Goal: Ask a question: Seek information or help from site administrators or community

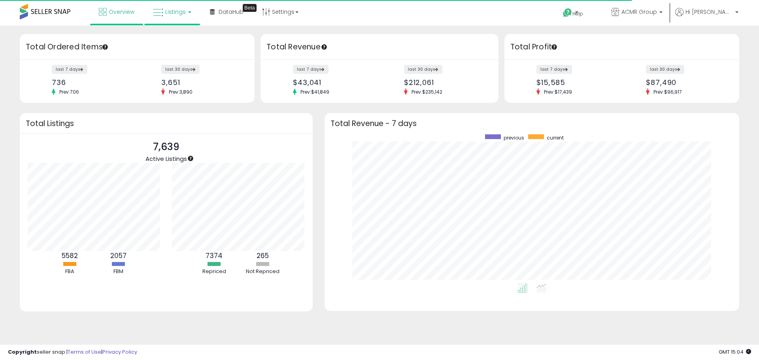
scroll to position [149, 399]
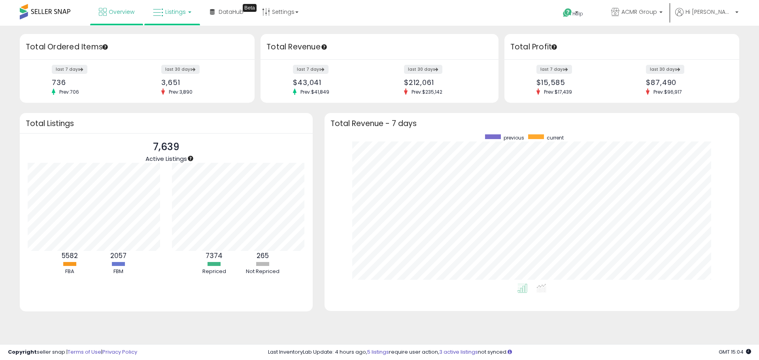
click at [174, 11] on span "Listings" at bounding box center [175, 12] width 21 height 8
click at [181, 37] on icon at bounding box center [178, 39] width 34 height 10
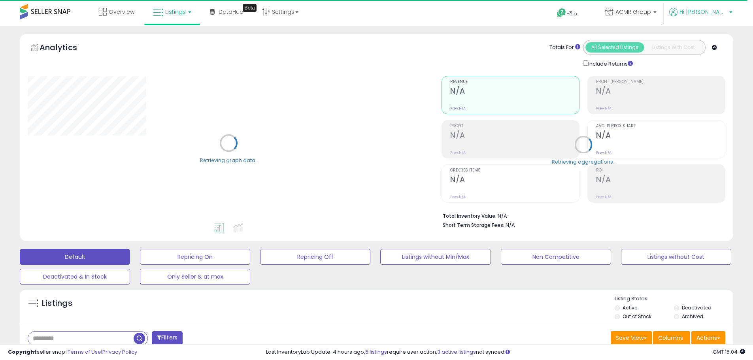
click at [719, 12] on span "Hi [PERSON_NAME]" at bounding box center [702, 12] width 47 height 8
click at [651, 12] on span "ACMR Group" at bounding box center [633, 12] width 36 height 8
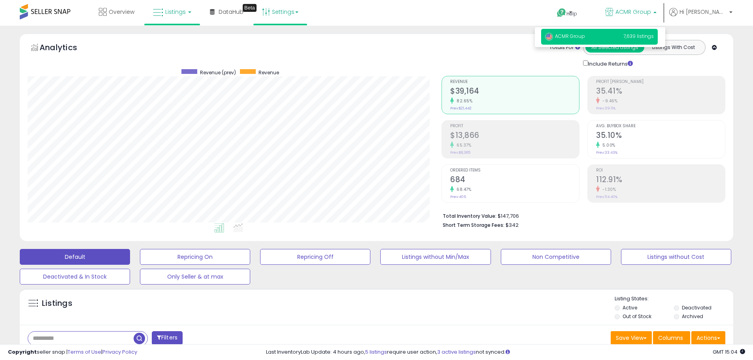
scroll to position [162, 414]
click at [166, 12] on span "Listings" at bounding box center [175, 12] width 21 height 8
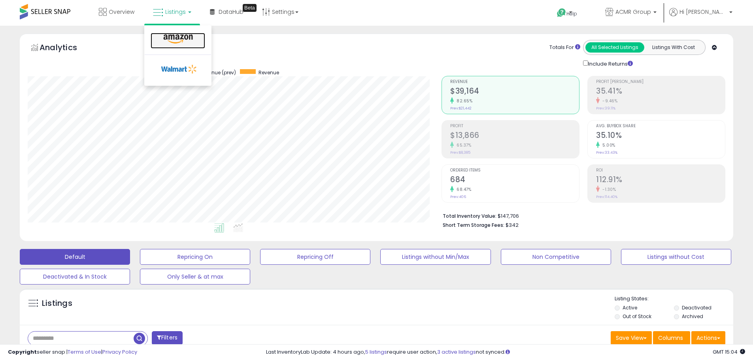
click at [169, 38] on icon at bounding box center [178, 39] width 34 height 10
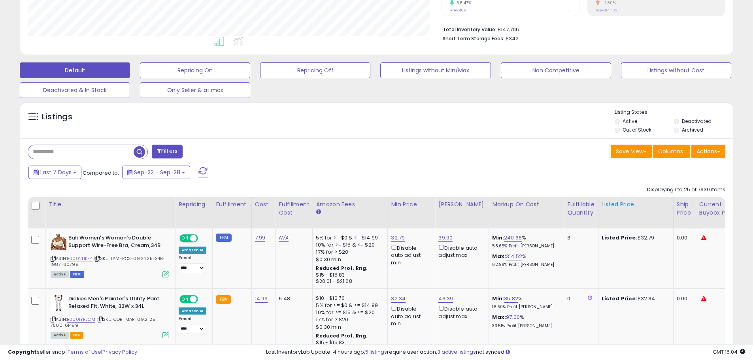
scroll to position [198, 0]
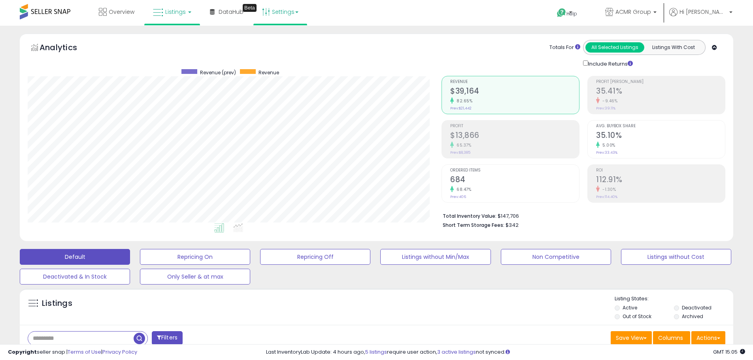
scroll to position [162, 414]
click at [269, 13] on link "Settings" at bounding box center [280, 12] width 48 height 24
click at [163, 11] on link "Listings" at bounding box center [172, 12] width 50 height 24
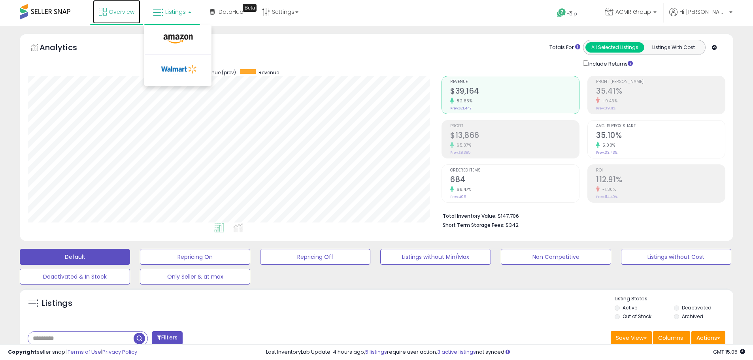
click at [134, 12] on link "Overview" at bounding box center [116, 12] width 47 height 24
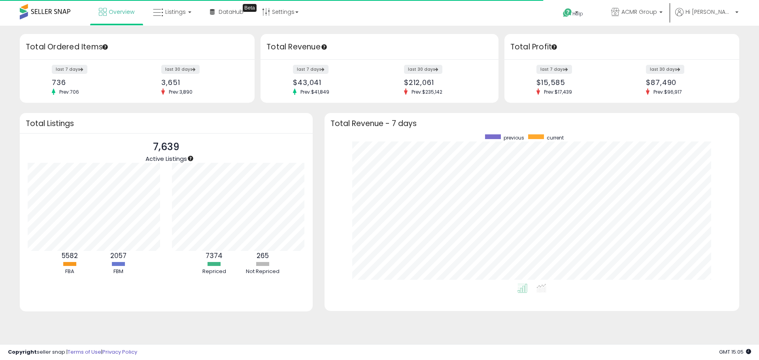
scroll to position [149, 399]
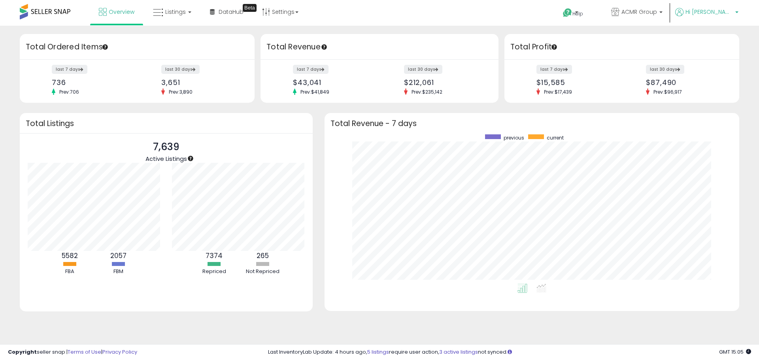
click at [713, 13] on span "Hi [PERSON_NAME]" at bounding box center [708, 12] width 47 height 8
click at [742, 212] on div "Retrieving overview data.. Total Revenue - 7 days previous current" at bounding box center [532, 217] width 426 height 208
click at [161, 11] on icon at bounding box center [158, 13] width 10 height 10
click at [235, 36] on div "Total Ordered Items" at bounding box center [137, 47] width 235 height 26
click at [183, 13] on span "Listings" at bounding box center [175, 12] width 21 height 8
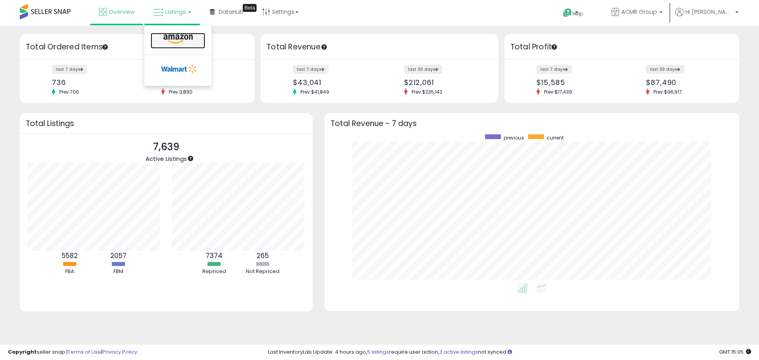
click at [177, 37] on icon at bounding box center [178, 39] width 34 height 10
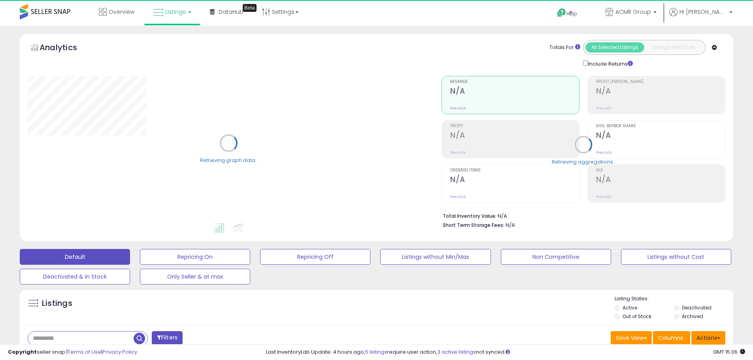
click at [714, 340] on button "Actions" at bounding box center [708, 337] width 34 height 13
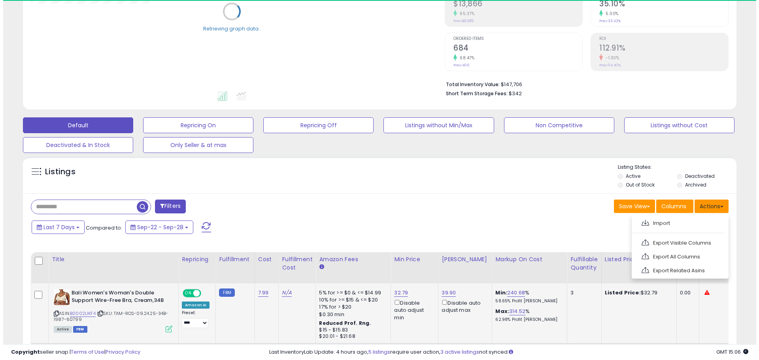
scroll to position [158, 0]
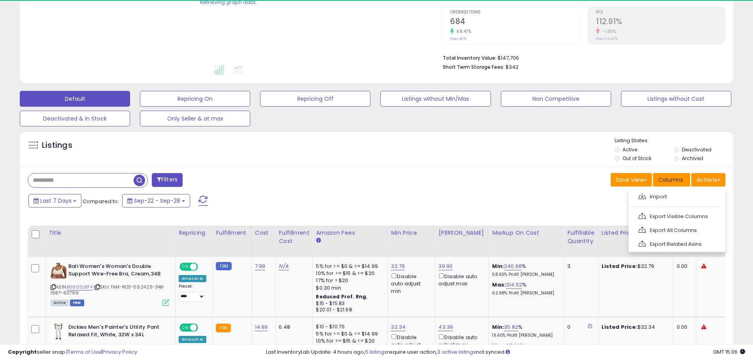
click at [663, 182] on span "Columns" at bounding box center [670, 180] width 25 height 8
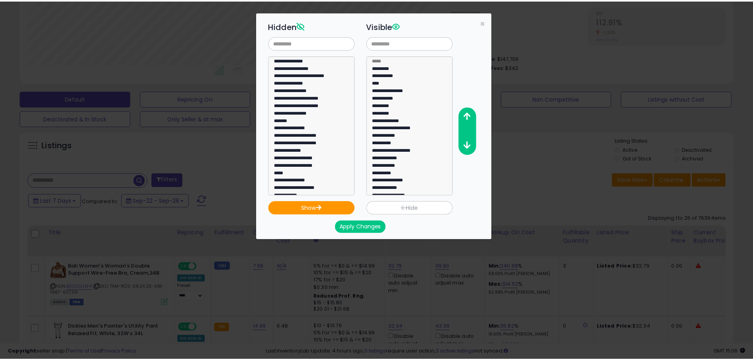
scroll to position [162, 417]
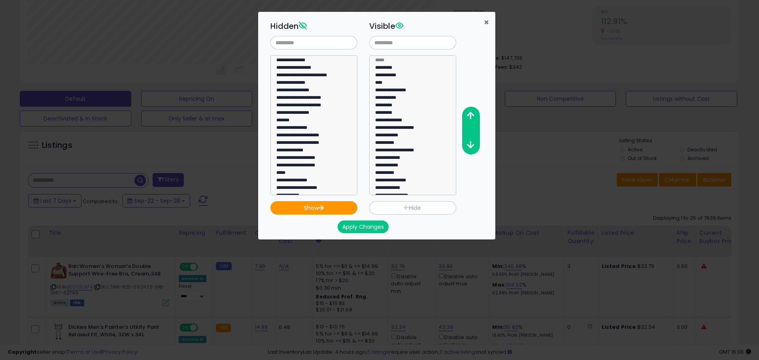
click at [485, 22] on span "×" at bounding box center [486, 22] width 5 height 11
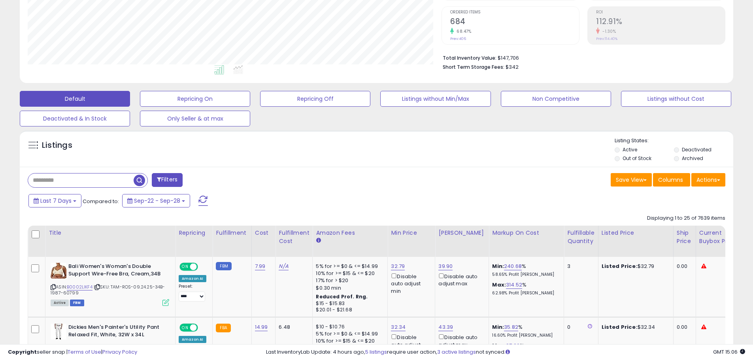
scroll to position [395067, 394816]
click at [624, 179] on button "Save View" at bounding box center [631, 179] width 41 height 13
drag, startPoint x: 545, startPoint y: 170, endPoint x: 557, endPoint y: 167, distance: 12.6
click at [711, 187] on div "Actions [GEOGRAPHIC_DATA] Export Visible Columns Export All Columns Export Rela…" at bounding box center [708, 180] width 34 height 15
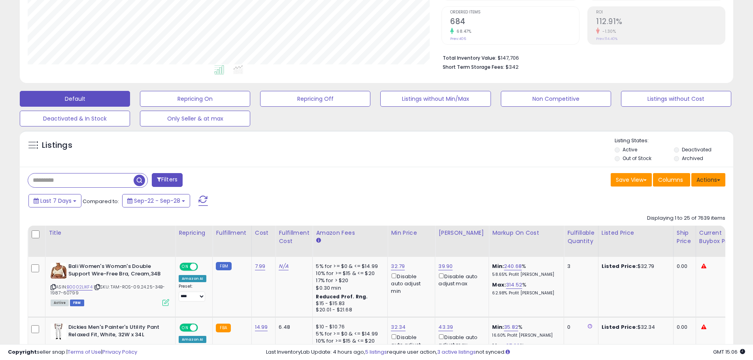
click at [704, 179] on button "Actions" at bounding box center [708, 179] width 34 height 13
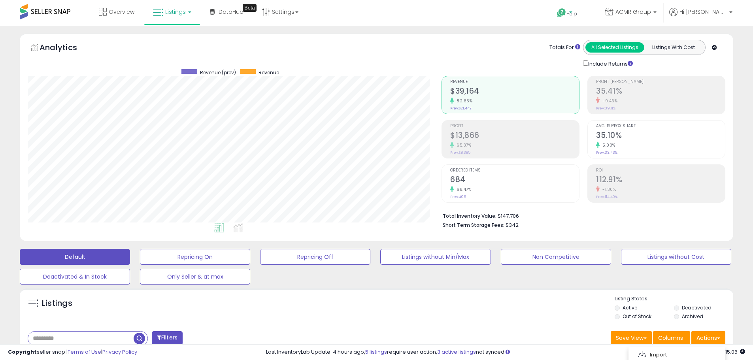
click at [577, 14] on span "Help" at bounding box center [571, 13] width 11 height 7
click at [601, 41] on link "Contact Support" at bounding box center [579, 42] width 43 height 8
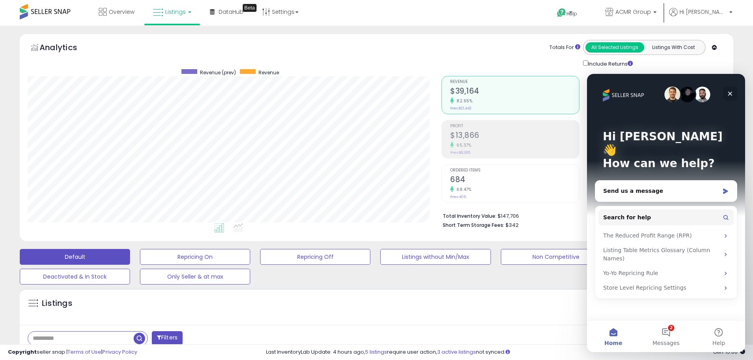
click at [732, 91] on icon "Close" at bounding box center [730, 94] width 6 height 6
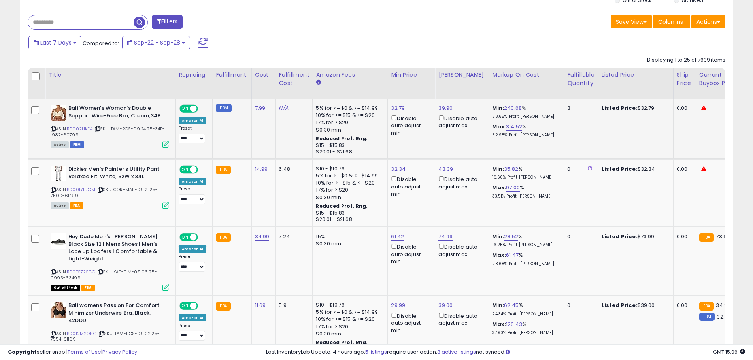
scroll to position [40, 0]
